Goal: Information Seeking & Learning: Learn about a topic

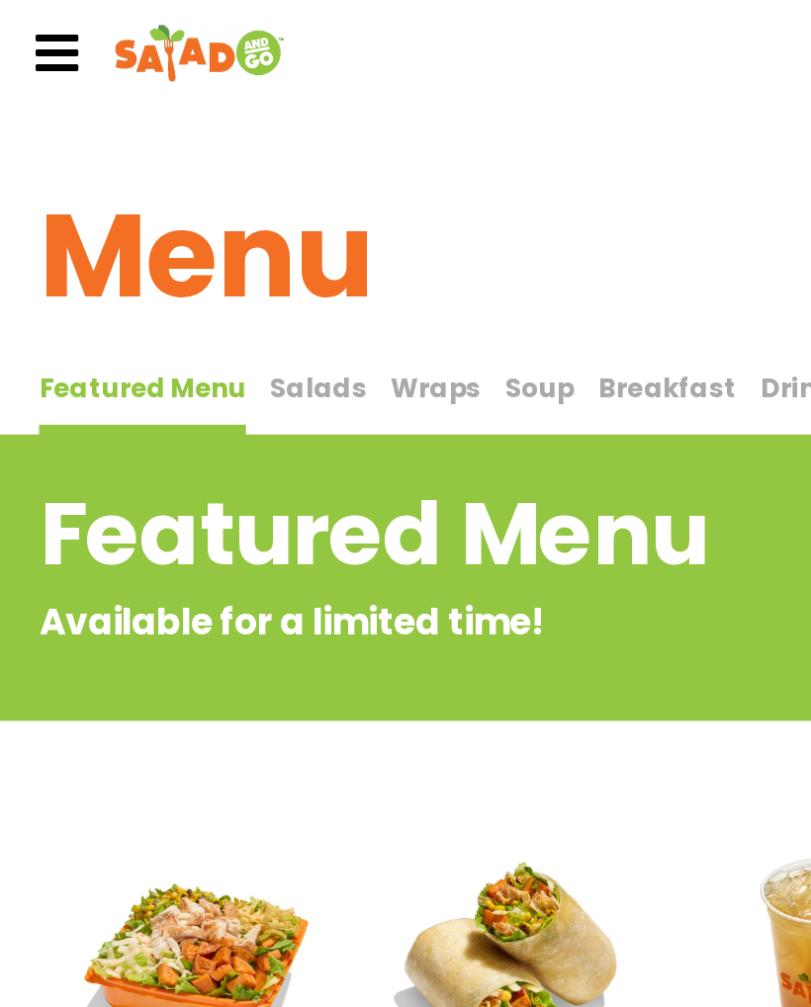
click at [178, 227] on span "Salads" at bounding box center [193, 235] width 58 height 23
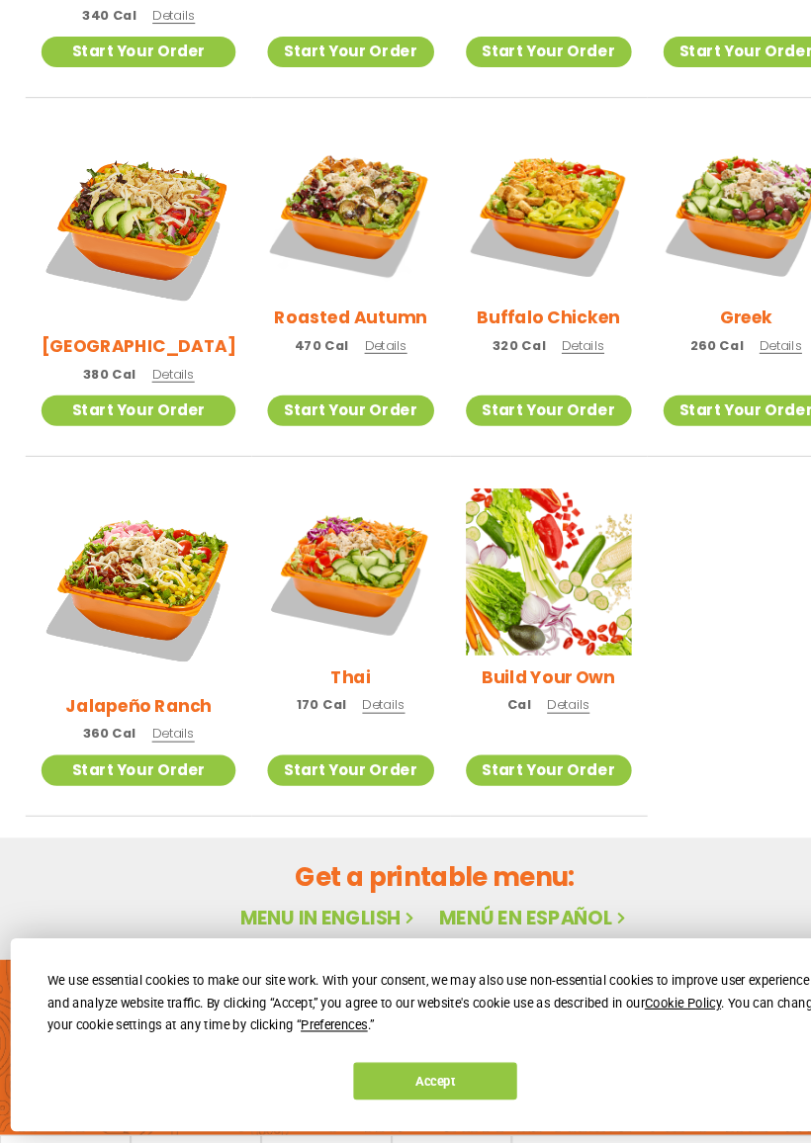
scroll to position [764, 0]
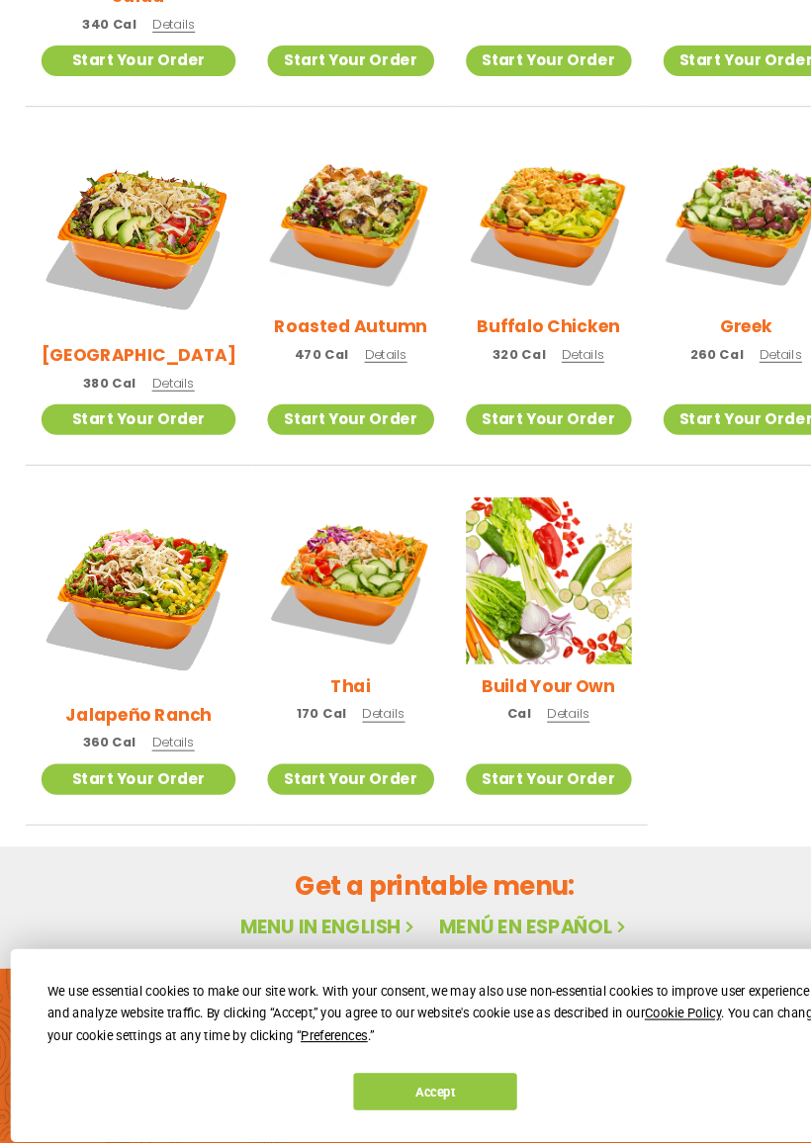
click at [515, 726] on span "Details" at bounding box center [529, 734] width 40 height 17
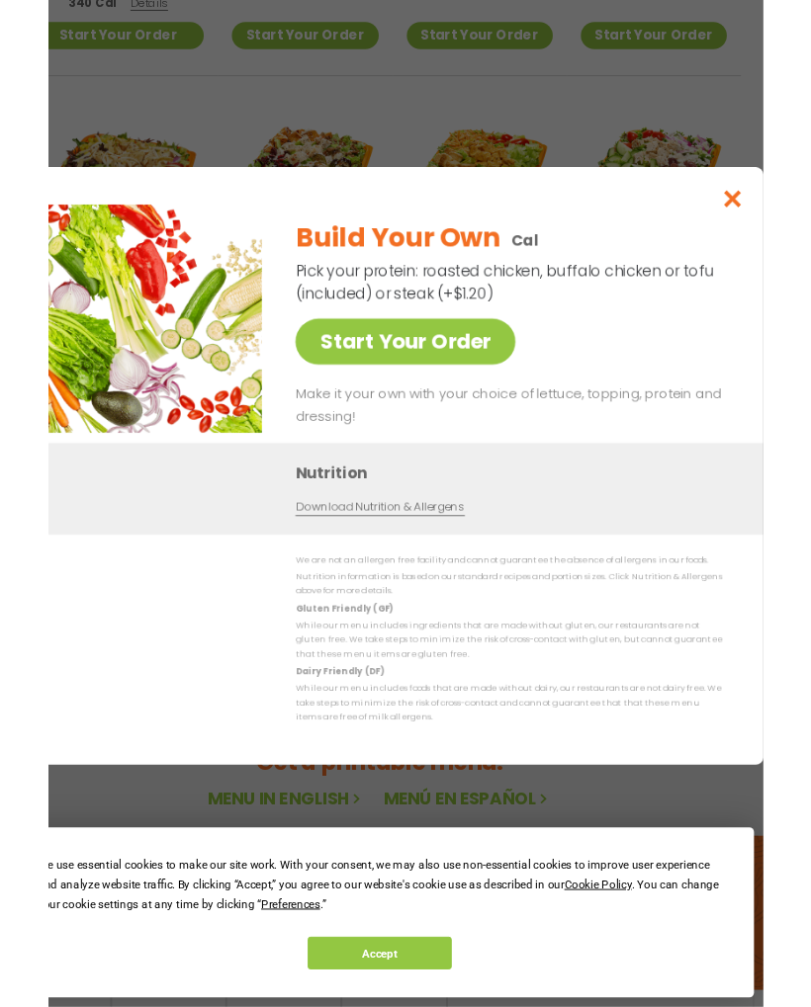
scroll to position [957, 0]
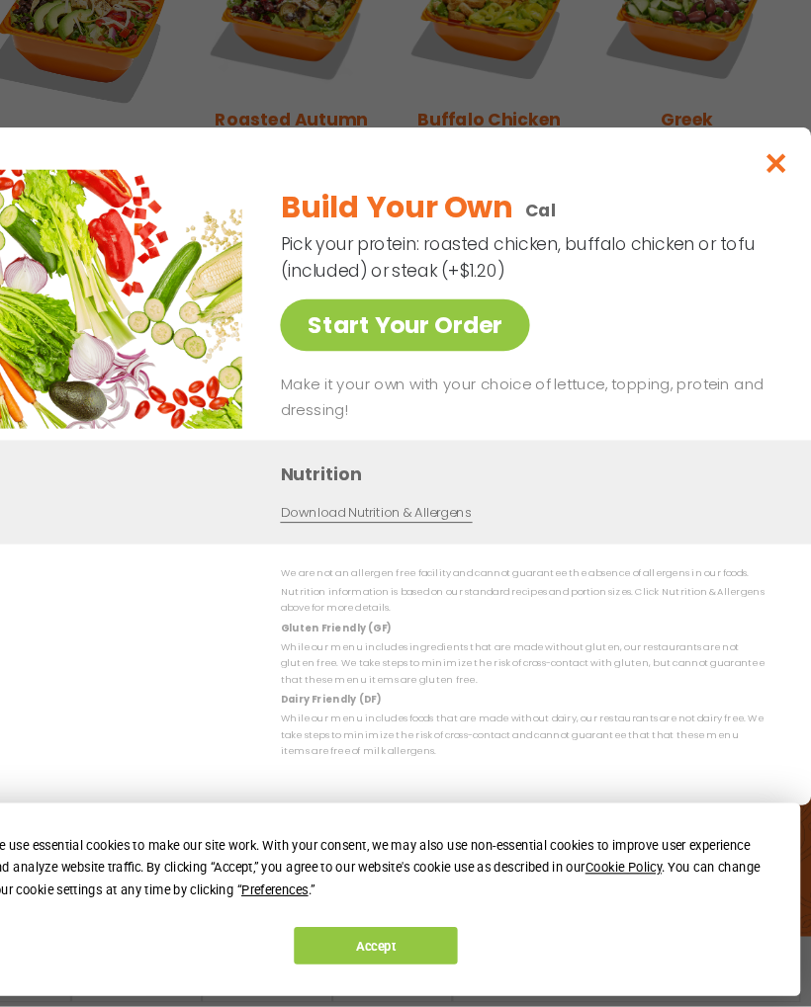
click at [331, 348] on link "Start Your Order" at bounding box center [432, 372] width 232 height 48
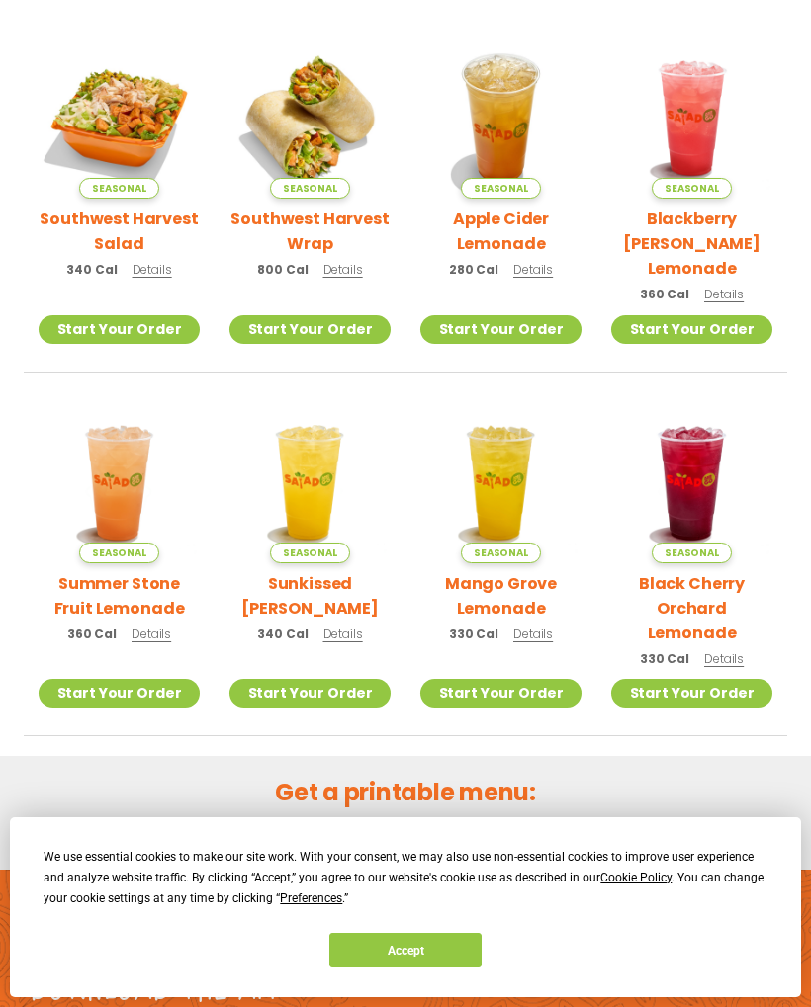
scroll to position [569, 0]
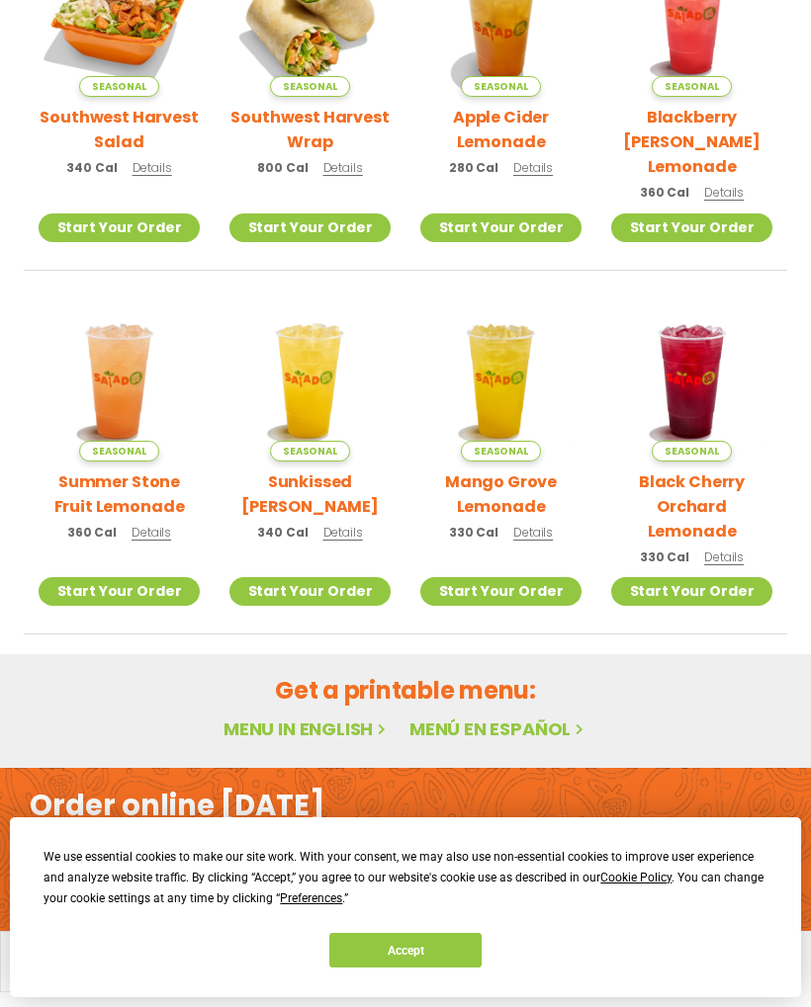
click at [283, 717] on link "Menu in English" at bounding box center [306, 729] width 166 height 25
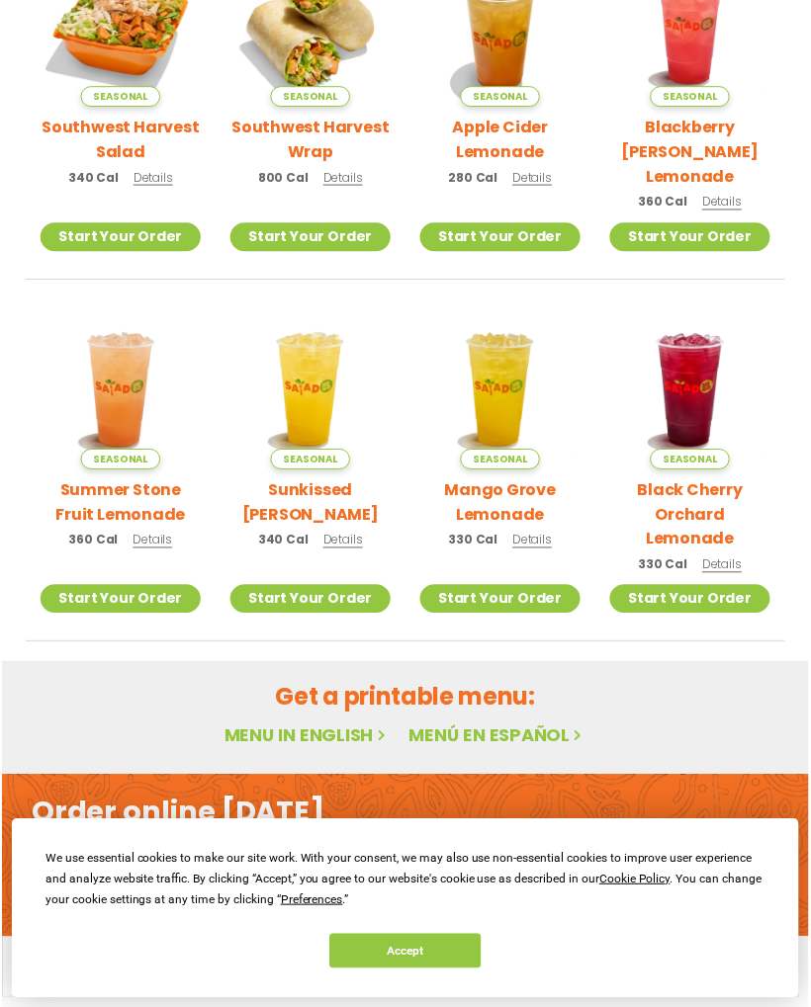
scroll to position [569, 0]
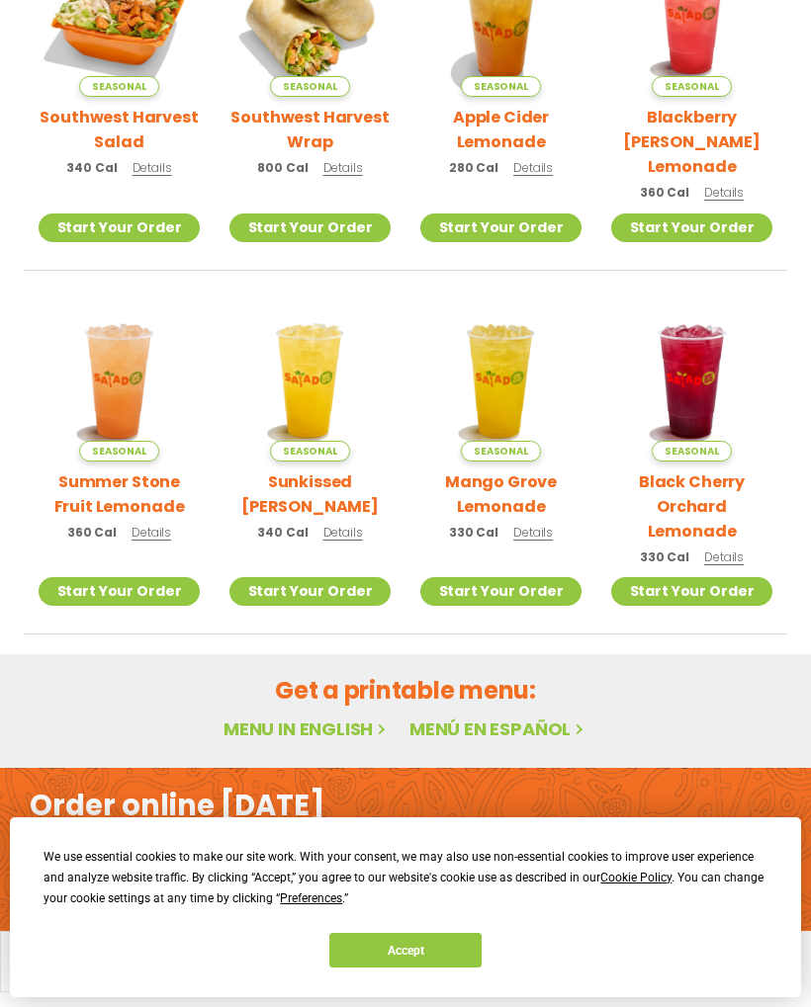
click at [253, 717] on link "Menu in English" at bounding box center [306, 729] width 166 height 25
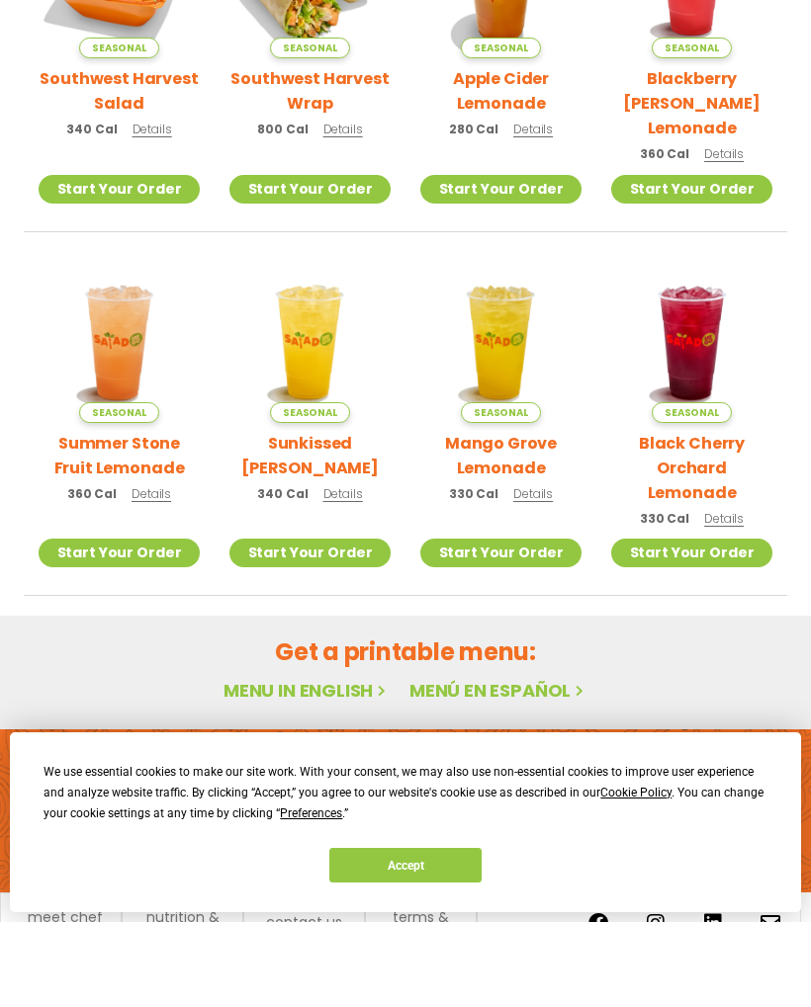
scroll to position [569, 0]
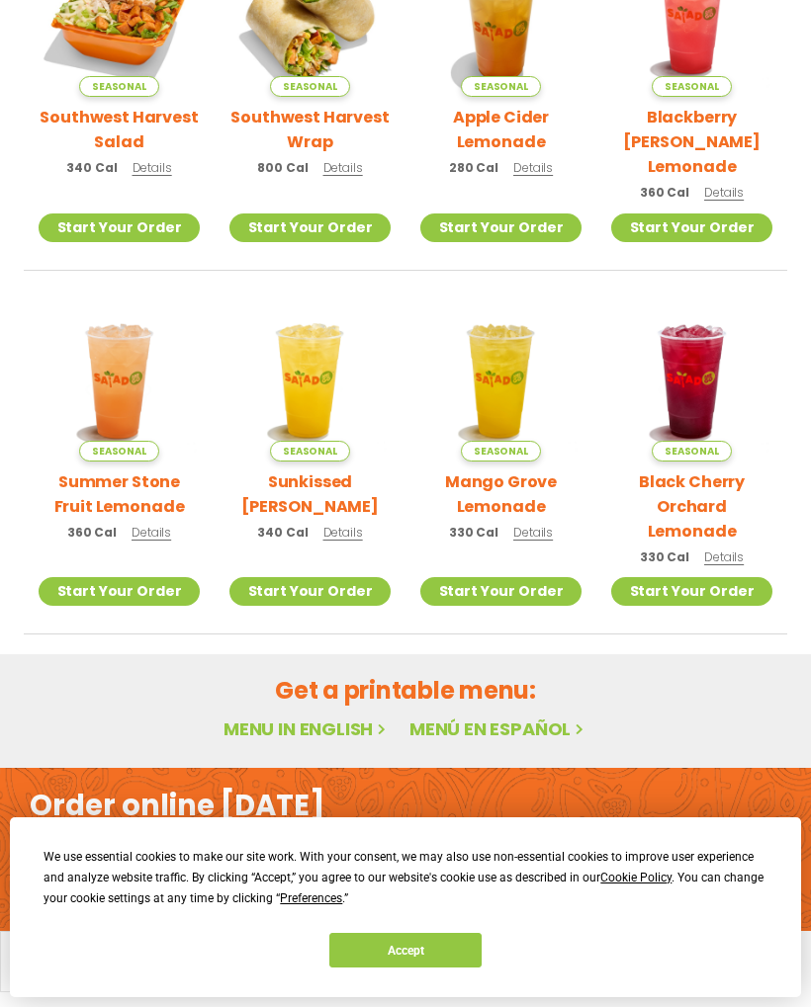
click at [389, 929] on div "We use essential cookies to make our site work. With your consent, we may also …" at bounding box center [404, 907] width 723 height 121
click at [383, 955] on button "Accept" at bounding box center [405, 950] width 152 height 35
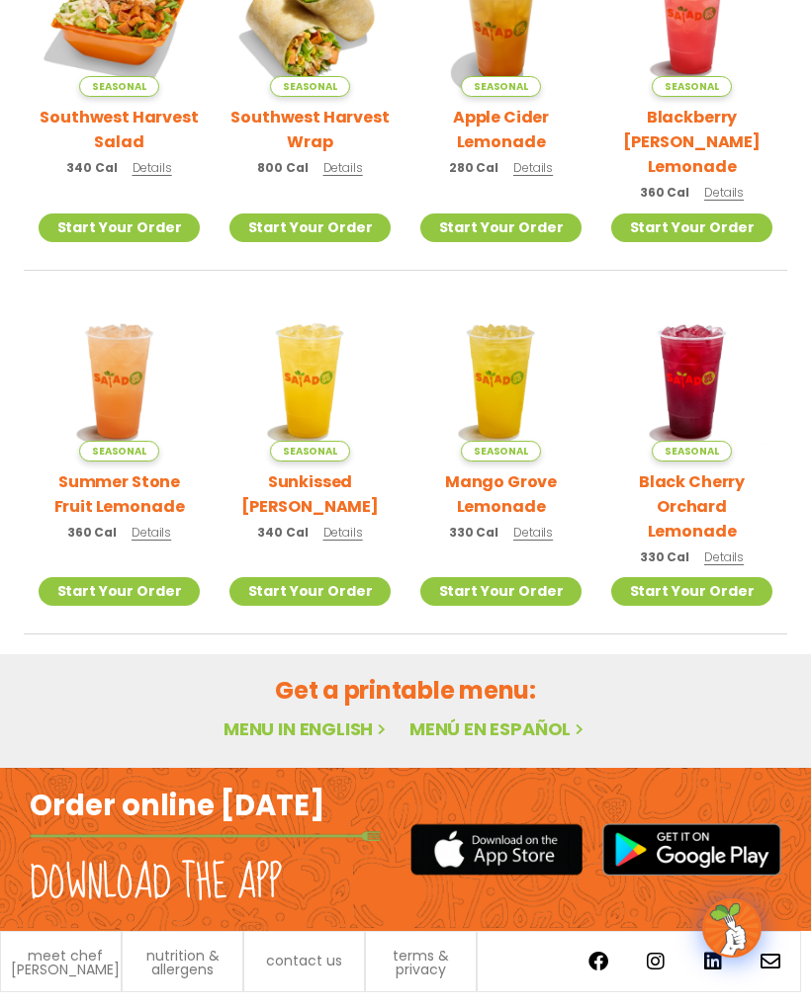
click at [273, 717] on link "Menu in English" at bounding box center [306, 729] width 166 height 25
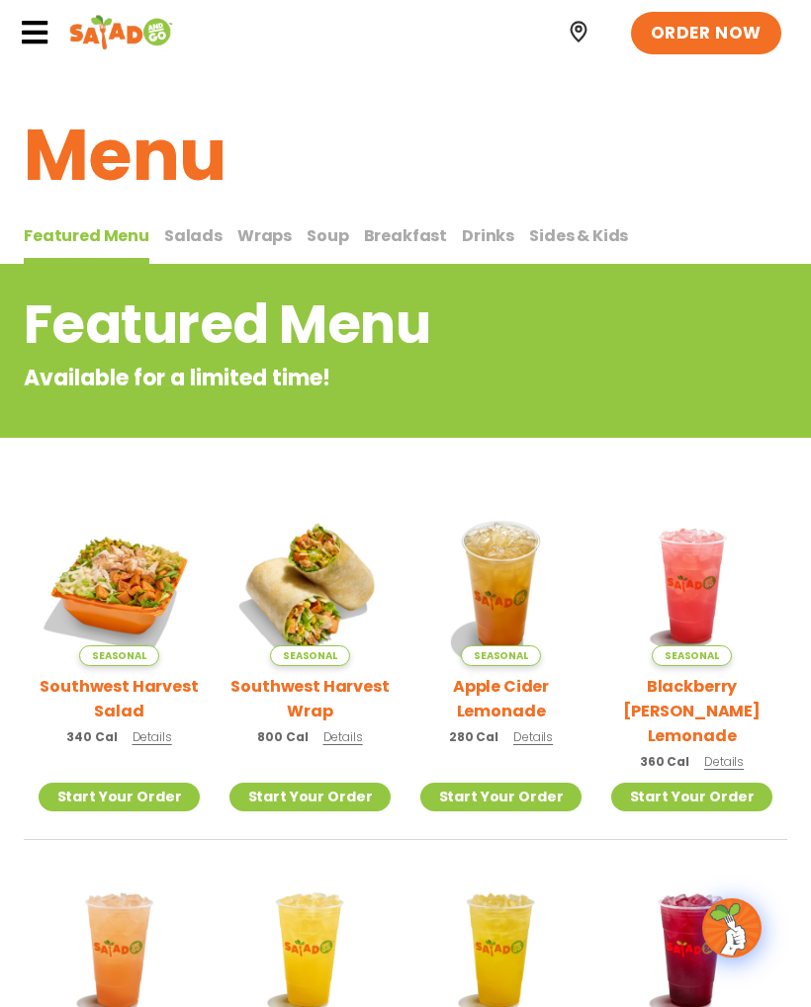
click at [185, 235] on span "Salads" at bounding box center [193, 235] width 58 height 23
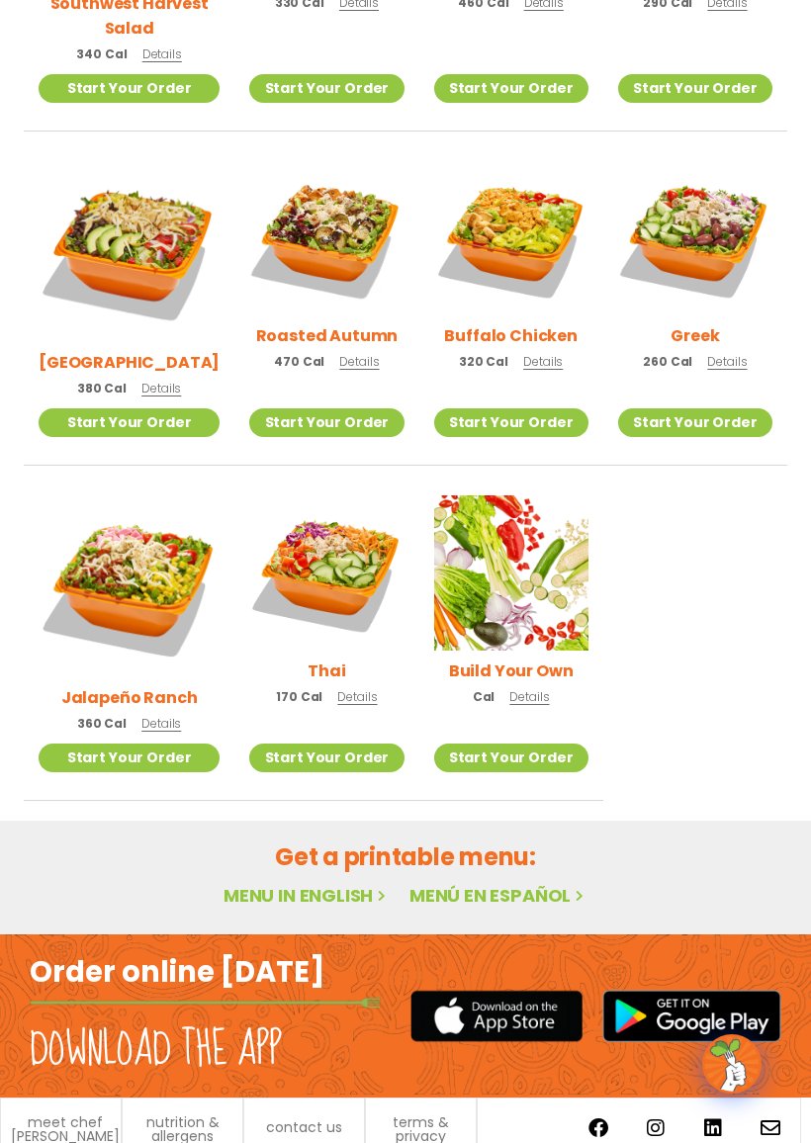
scroll to position [809, 0]
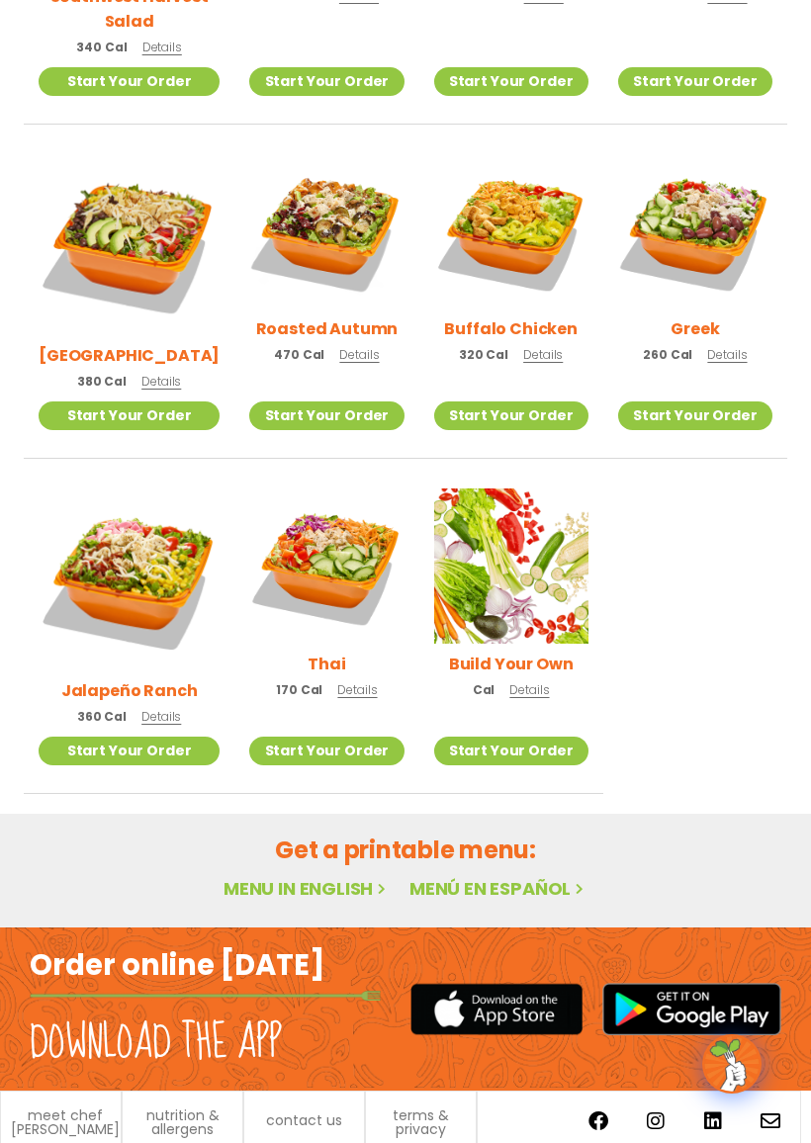
click at [511, 681] on span "Details" at bounding box center [529, 689] width 40 height 17
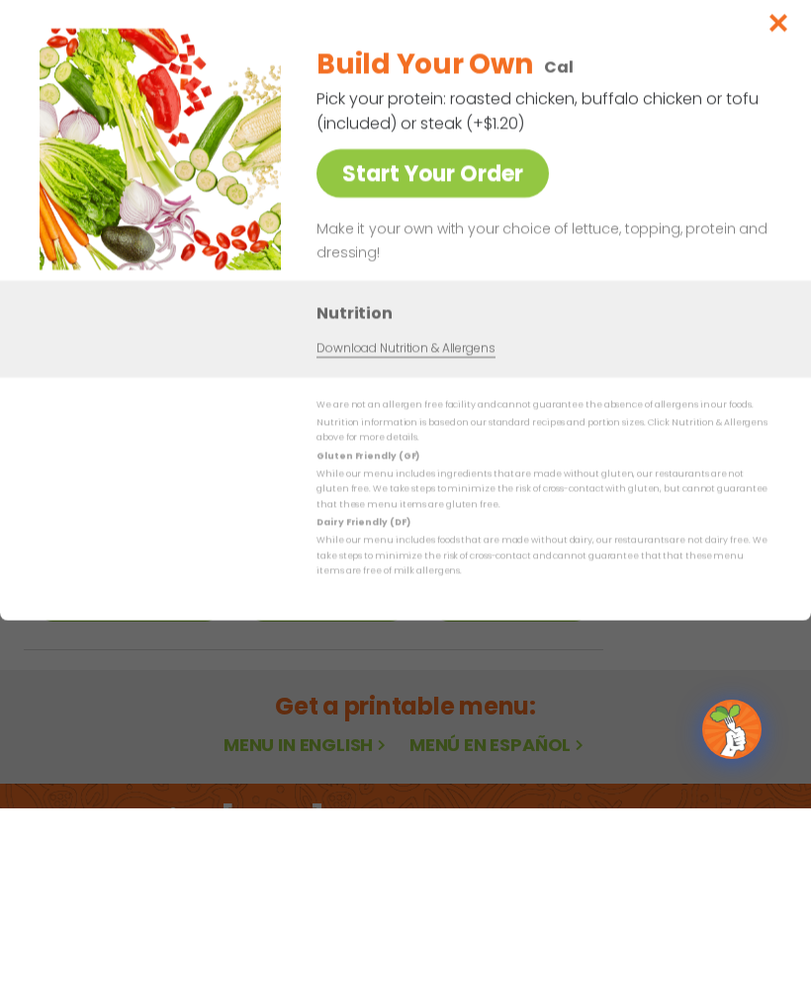
scroll to position [951, 0]
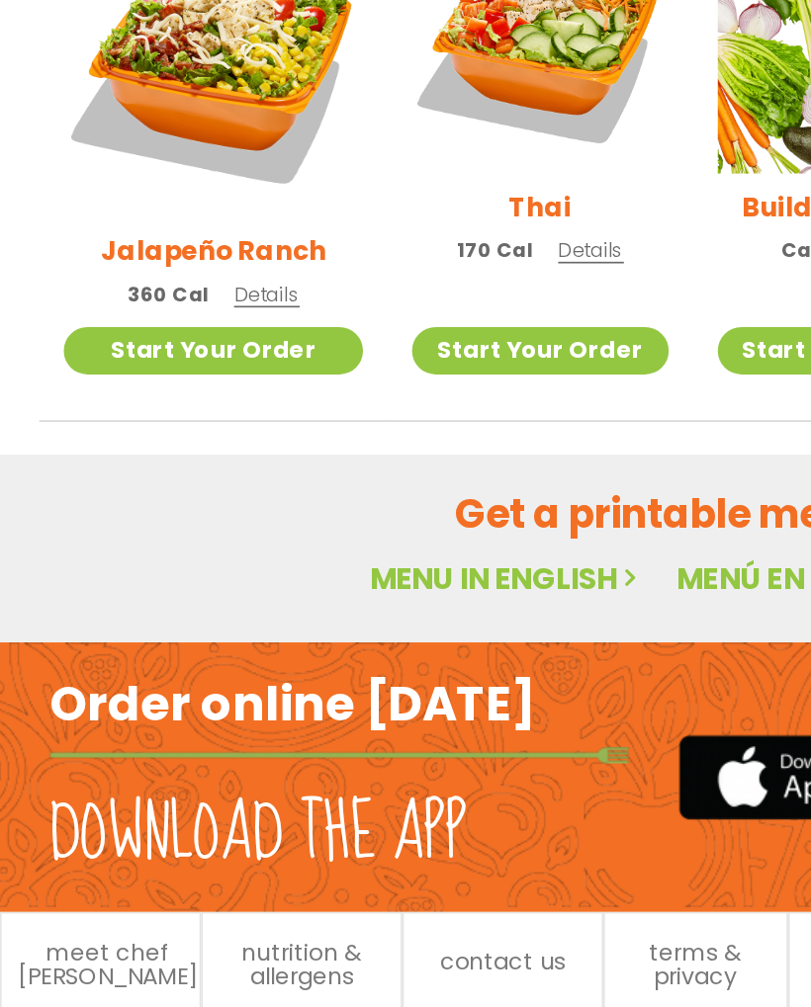
click at [276, 733] on link "Menu in English" at bounding box center [306, 745] width 166 height 25
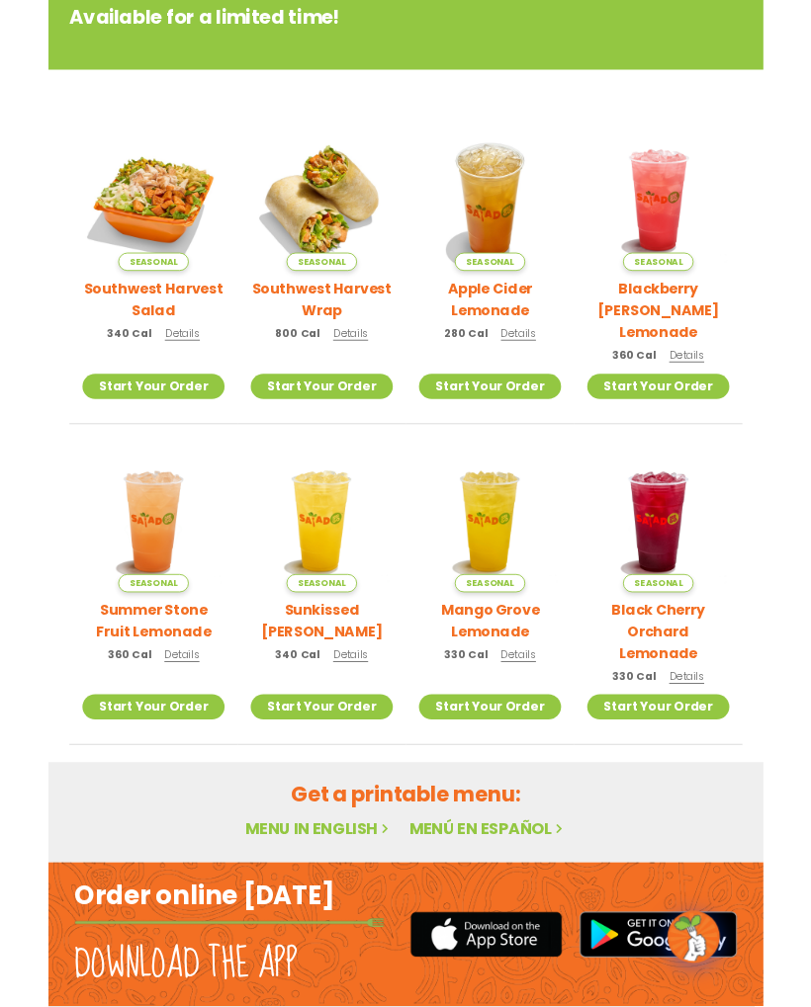
scroll to position [360, 0]
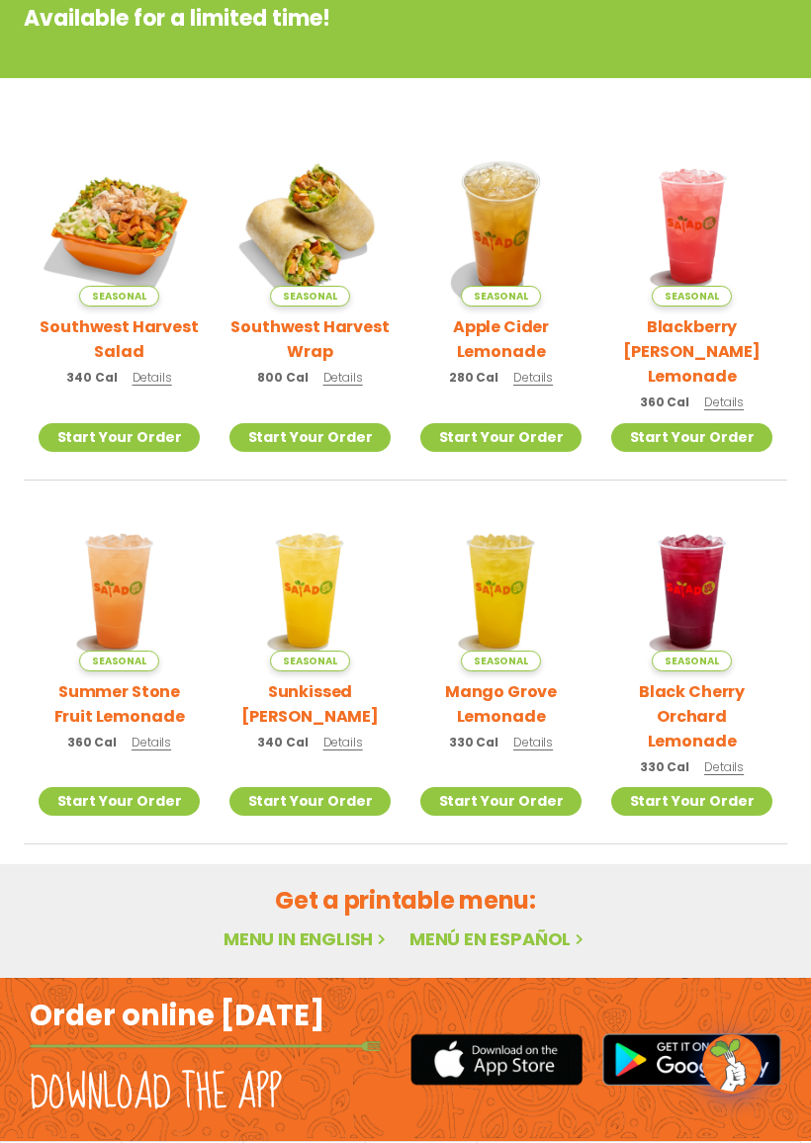
click at [268, 926] on link "Menu in English" at bounding box center [306, 938] width 166 height 25
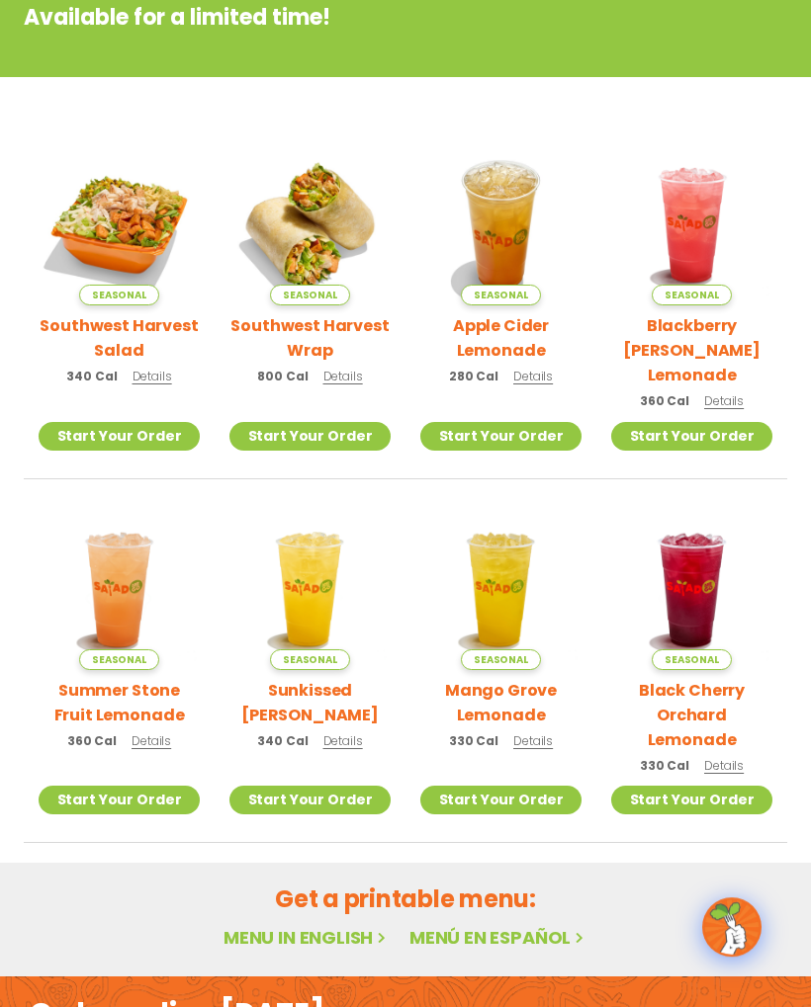
scroll to position [415, 0]
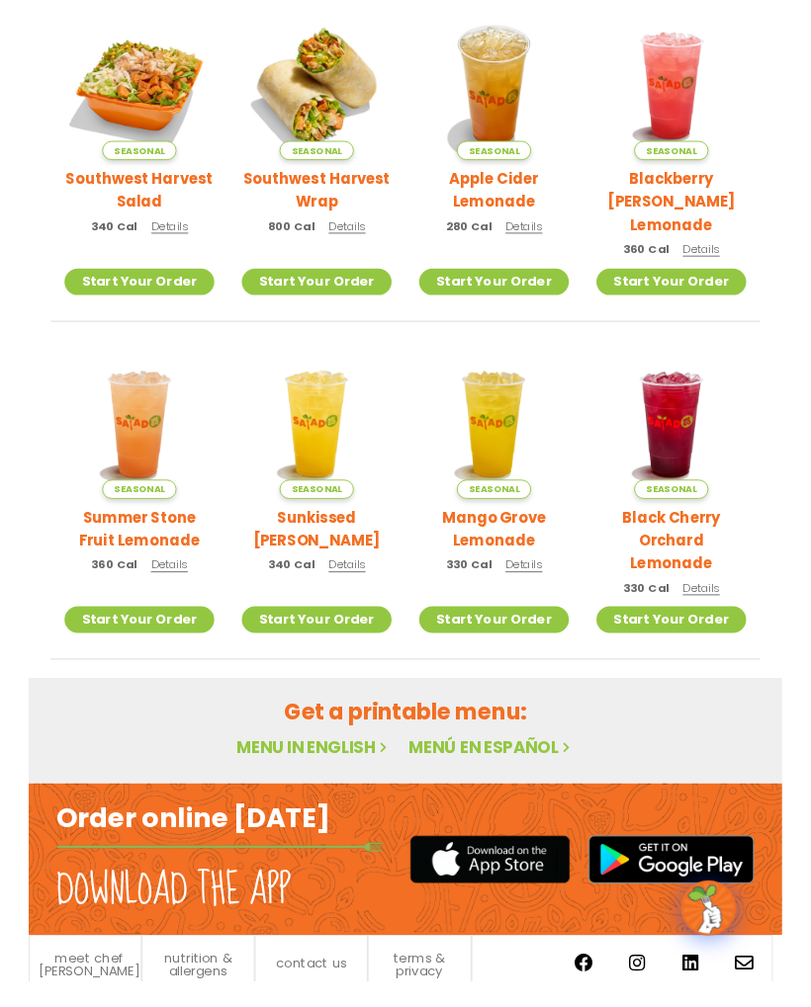
scroll to position [569, 0]
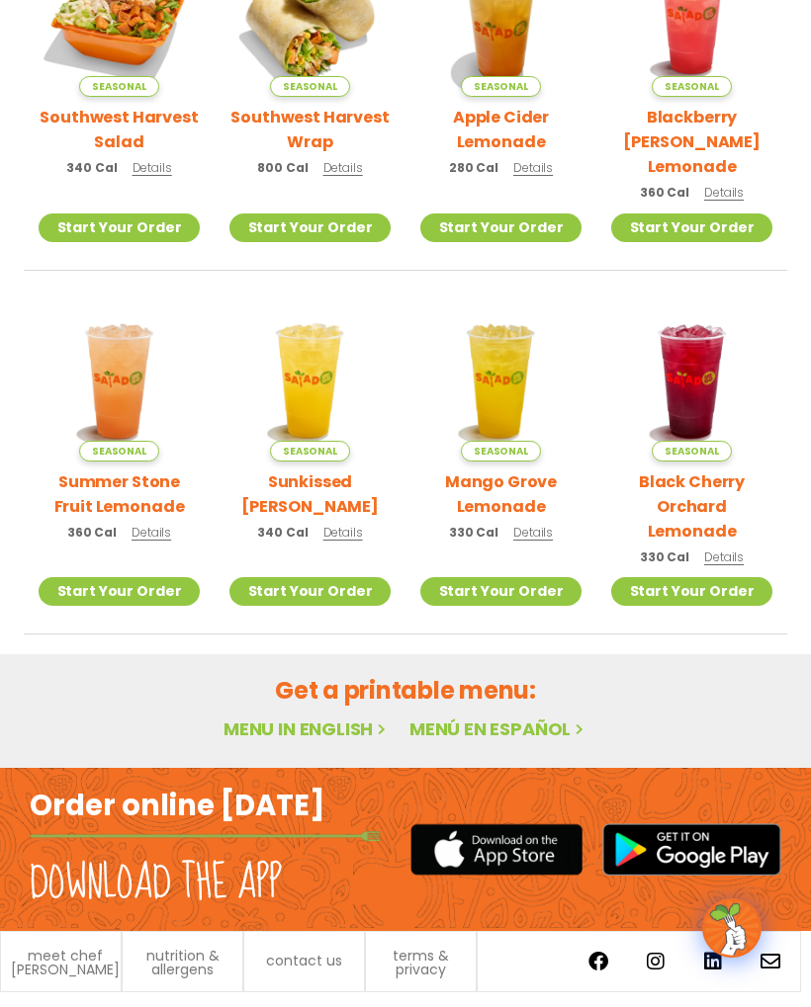
click at [414, 673] on h2 "Get a printable menu:" at bounding box center [405, 690] width 763 height 35
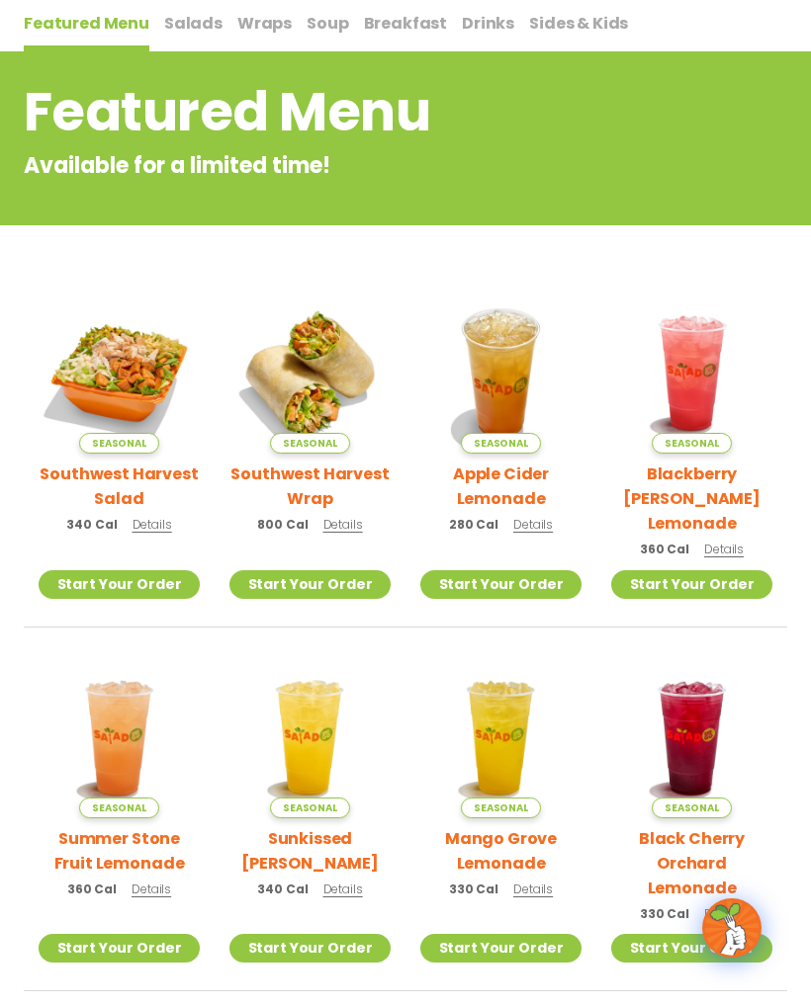
scroll to position [0, 0]
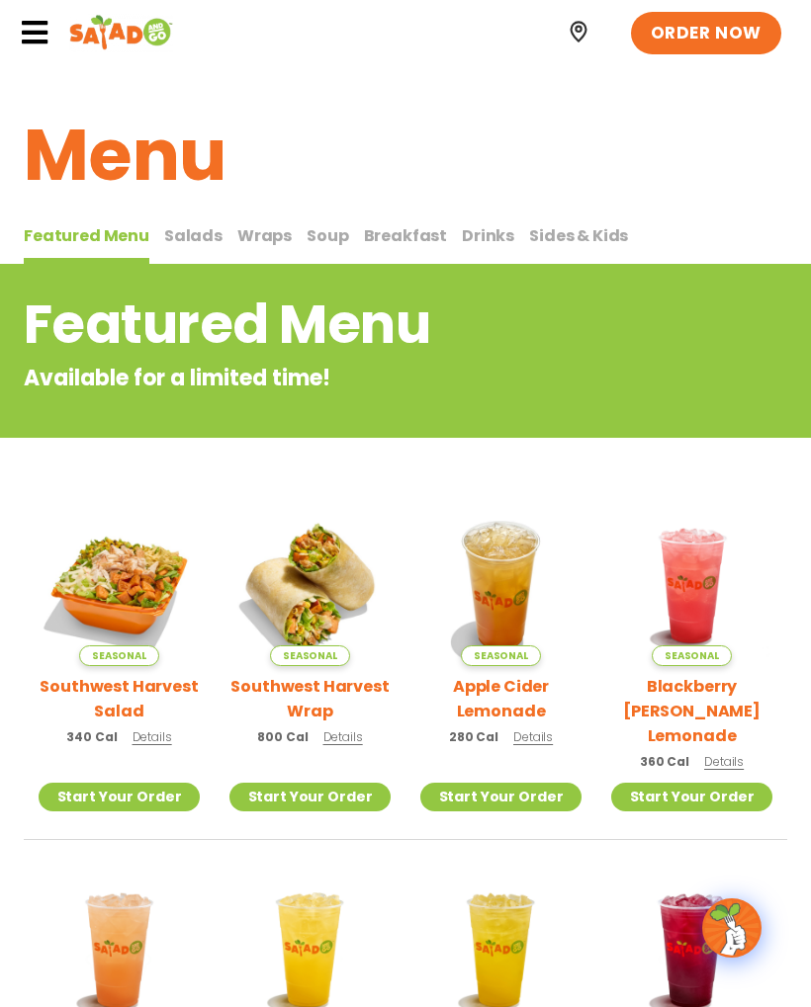
click at [320, 224] on span "Soup" at bounding box center [327, 235] width 42 height 23
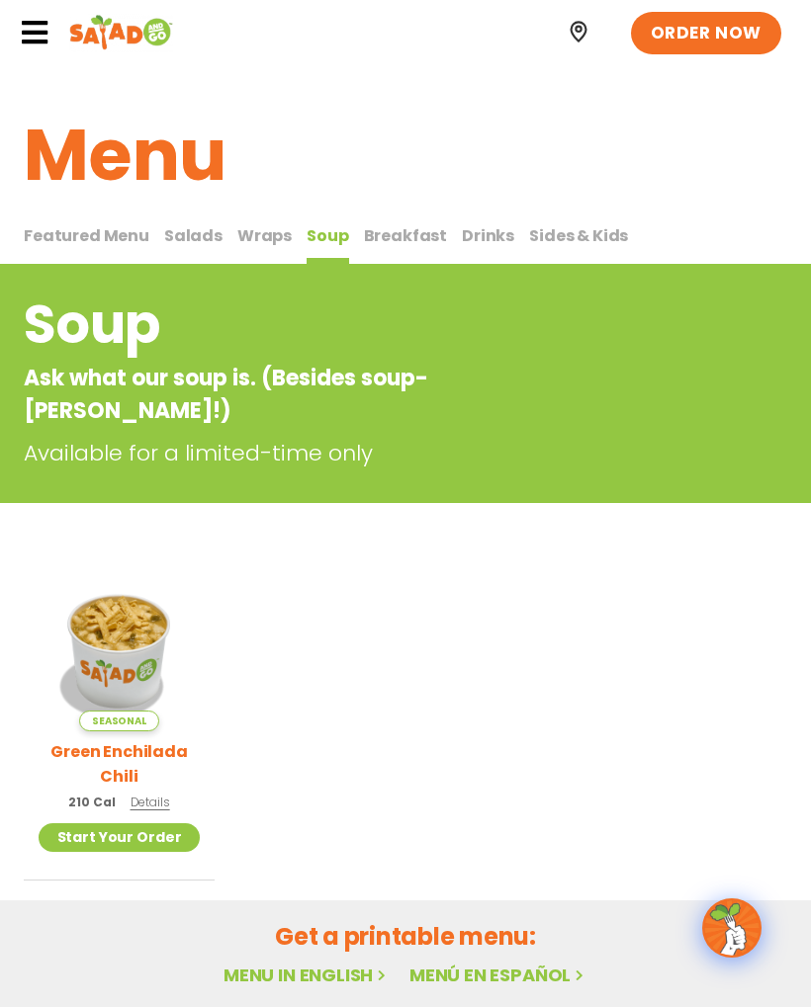
click at [143, 794] on span "Details" at bounding box center [150, 802] width 40 height 17
click at [167, 232] on span "Salads" at bounding box center [193, 235] width 58 height 23
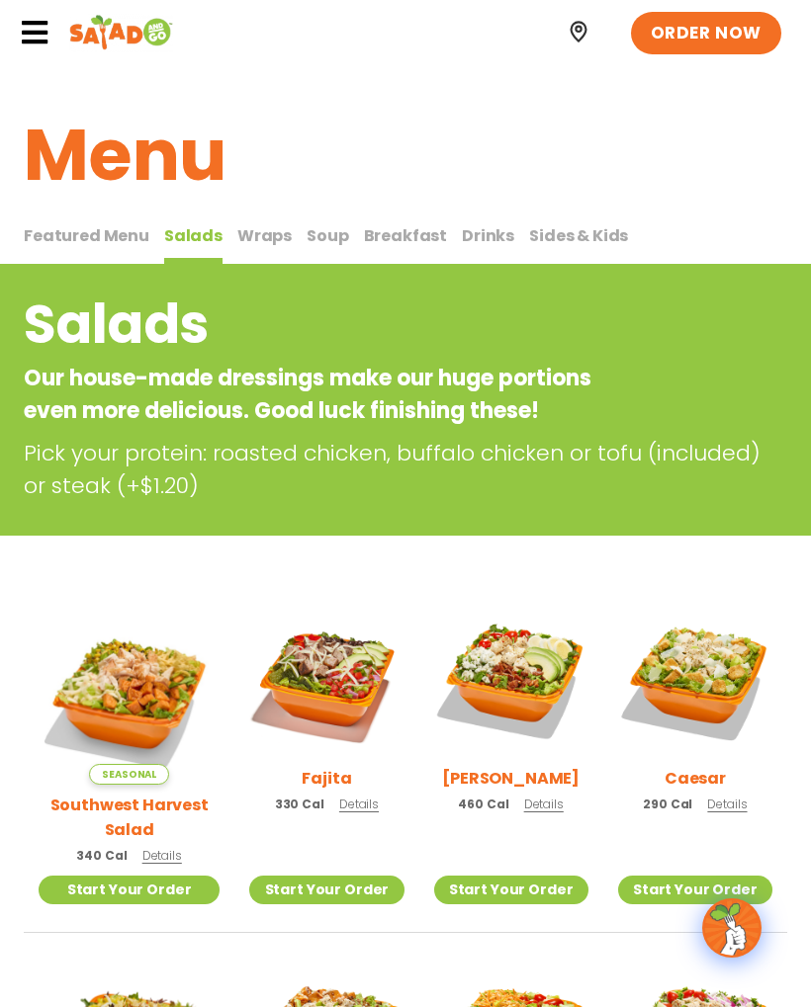
click at [68, 409] on p "Our house-made dressings make our huge portions even more delicious. Good luck …" at bounding box center [326, 394] width 604 height 65
click at [87, 382] on p "Our house-made dressings make our huge portions even more delicious. Good luck …" at bounding box center [326, 394] width 604 height 65
click at [90, 395] on p "Our house-made dressings make our huge portions even more delicious. Good luck …" at bounding box center [326, 394] width 604 height 65
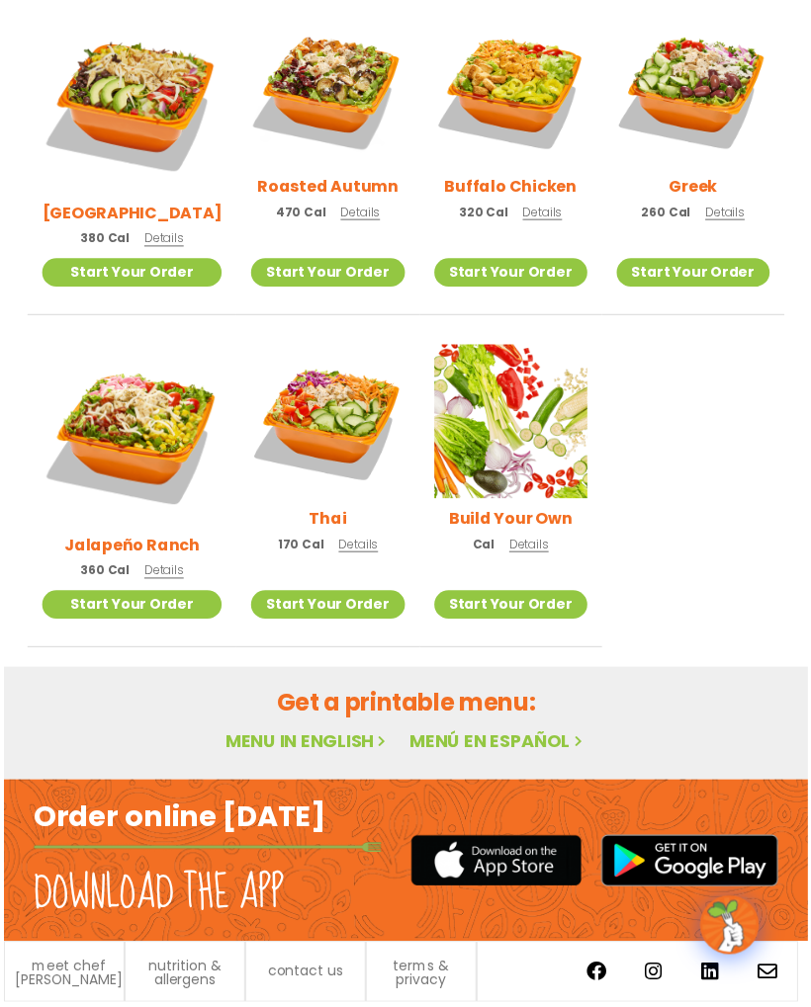
scroll to position [957, 0]
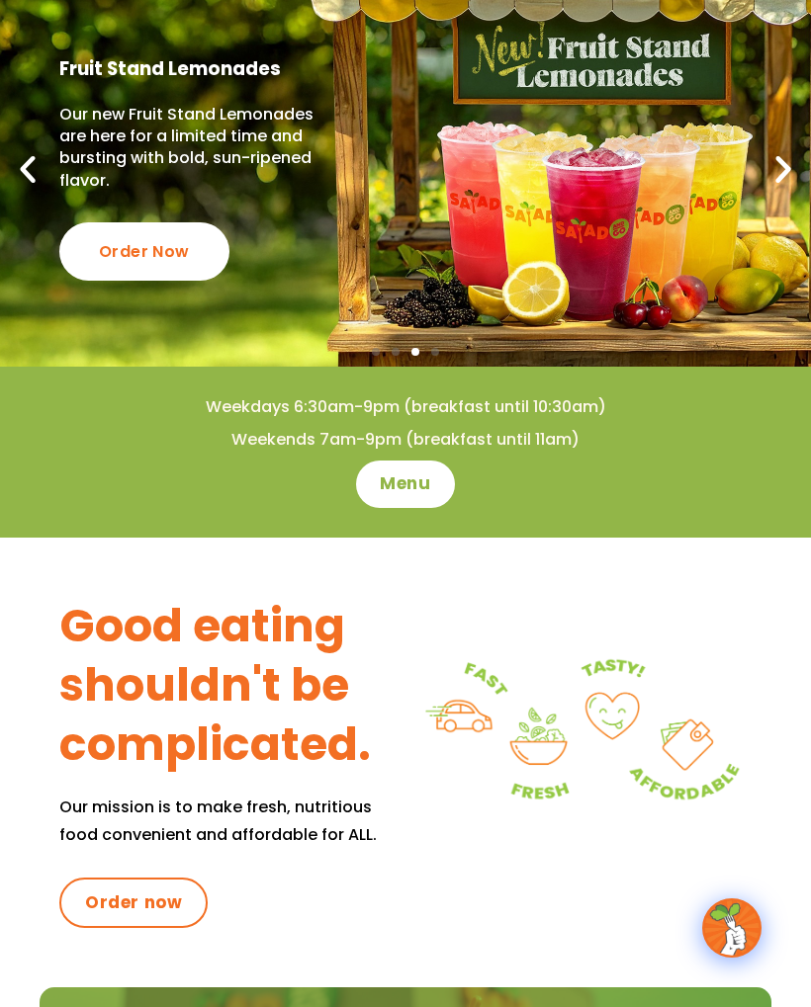
scroll to position [140, 0]
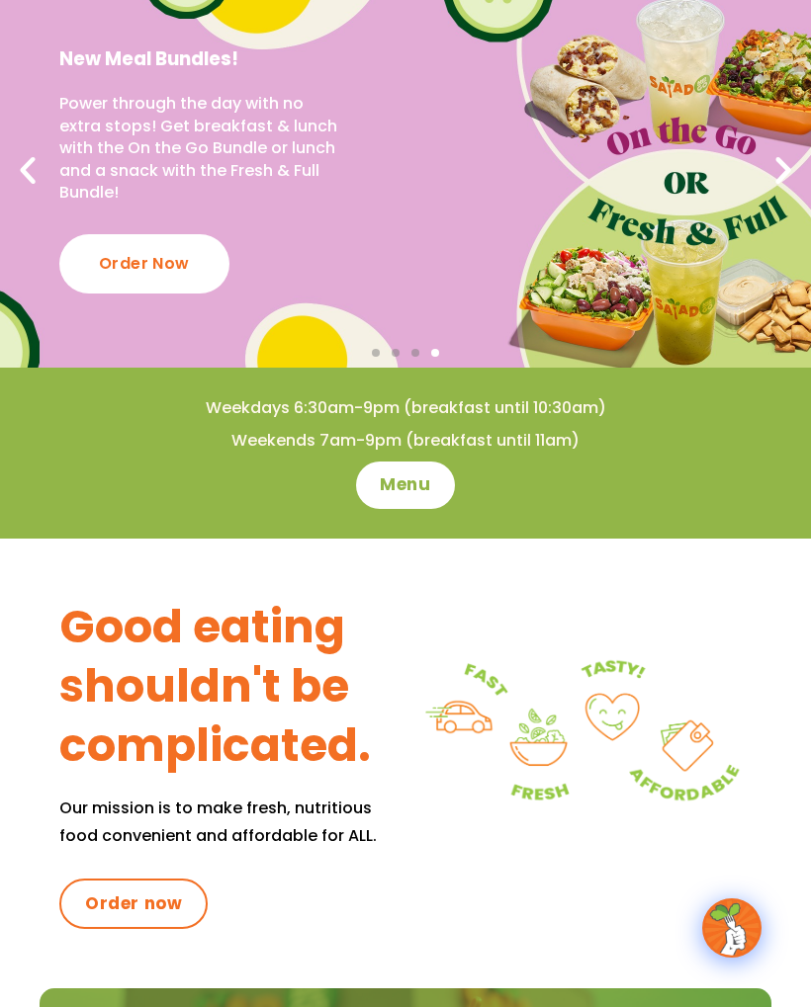
click at [400, 476] on span "Menu" at bounding box center [405, 485] width 50 height 24
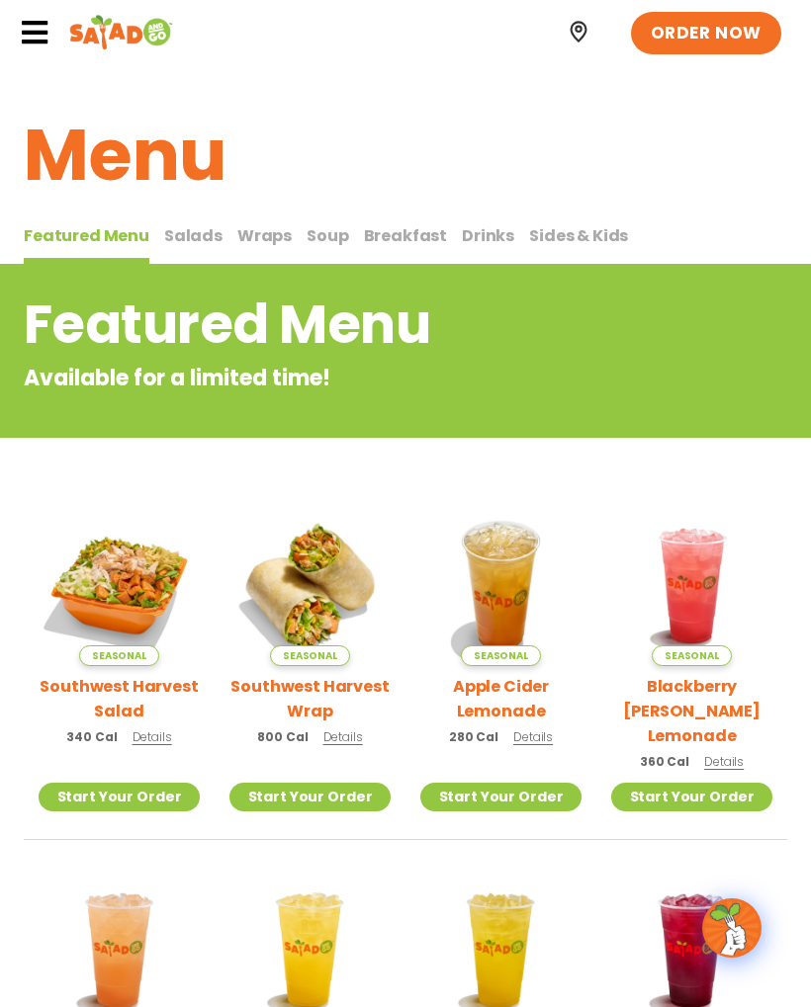
click at [180, 224] on span "Salads" at bounding box center [193, 235] width 58 height 23
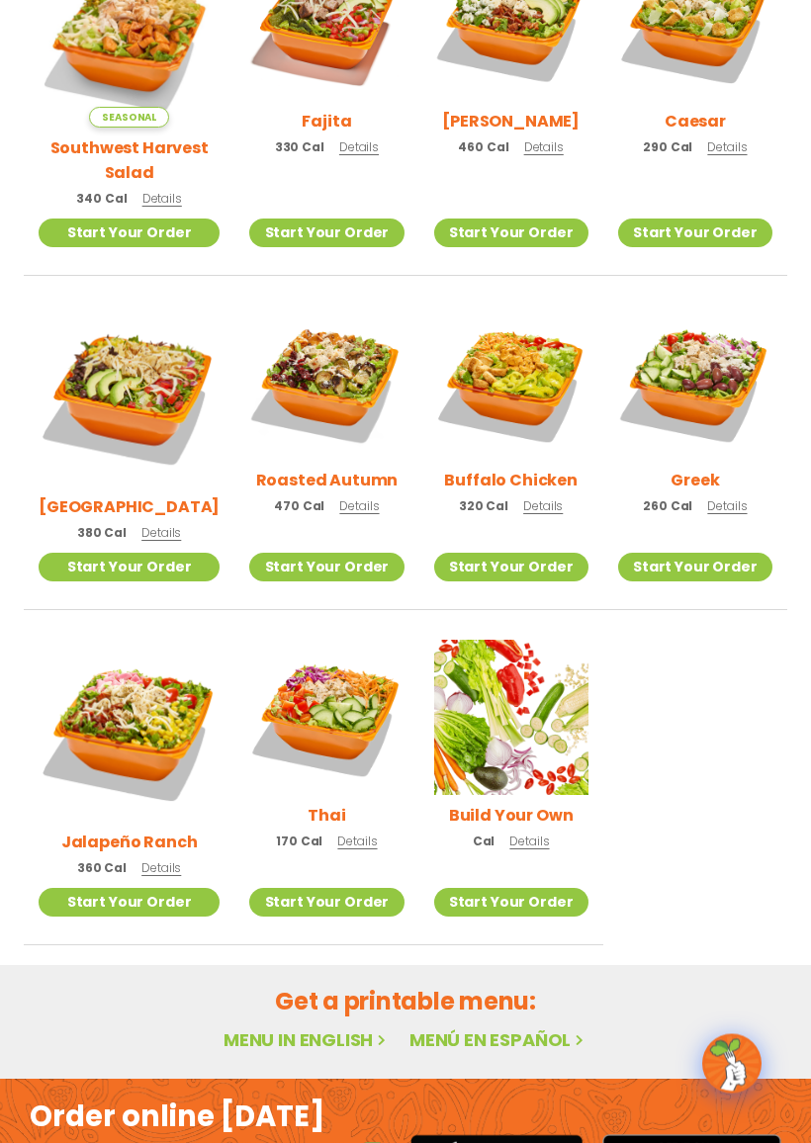
scroll to position [659, 0]
